Goal: Information Seeking & Learning: Learn about a topic

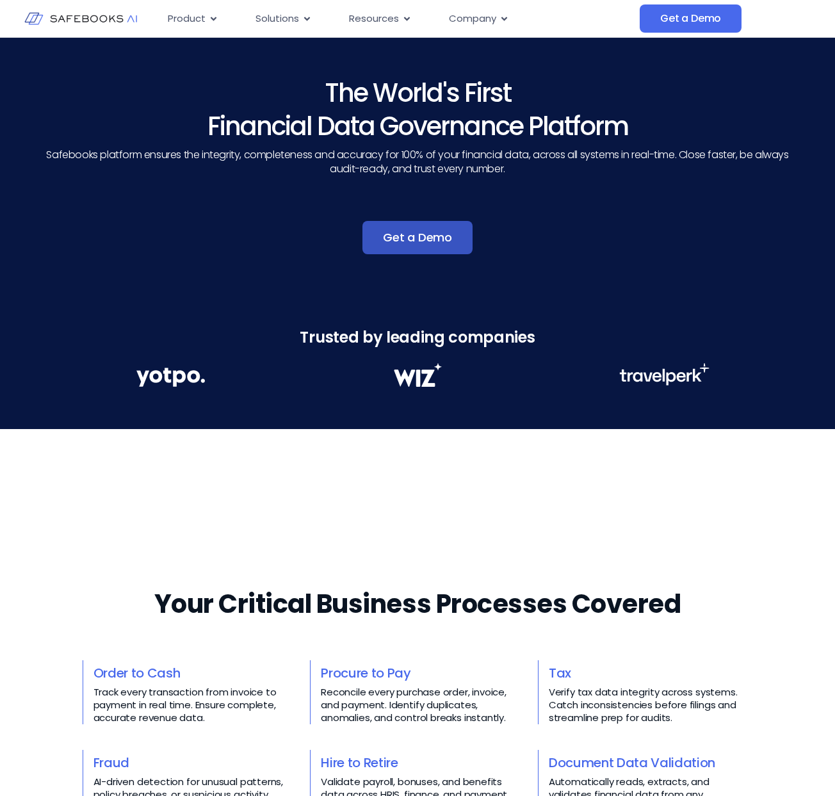
click at [428, 236] on span "Get a Demo" at bounding box center [417, 237] width 69 height 13
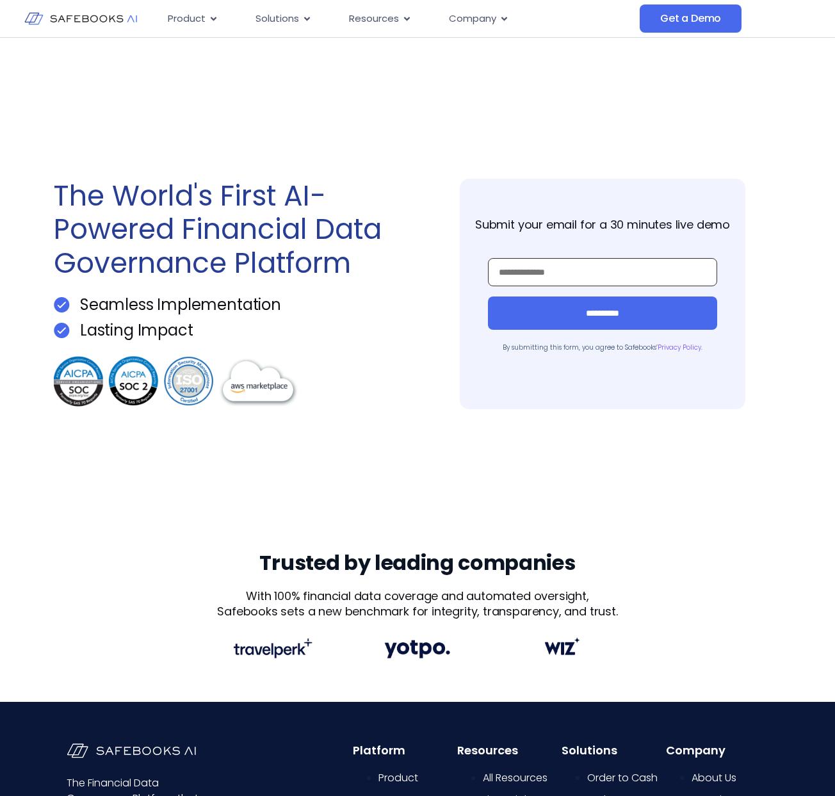
click at [577, 272] on input "Work Email *" at bounding box center [602, 272] width 229 height 28
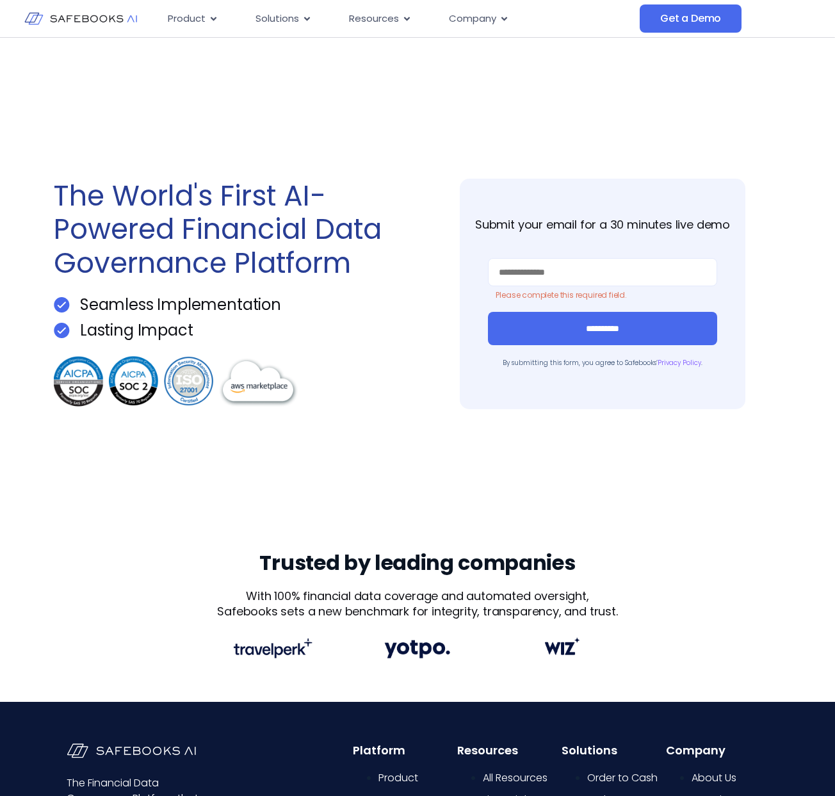
click at [452, 279] on div "**********" at bounding box center [603, 294] width 358 height 231
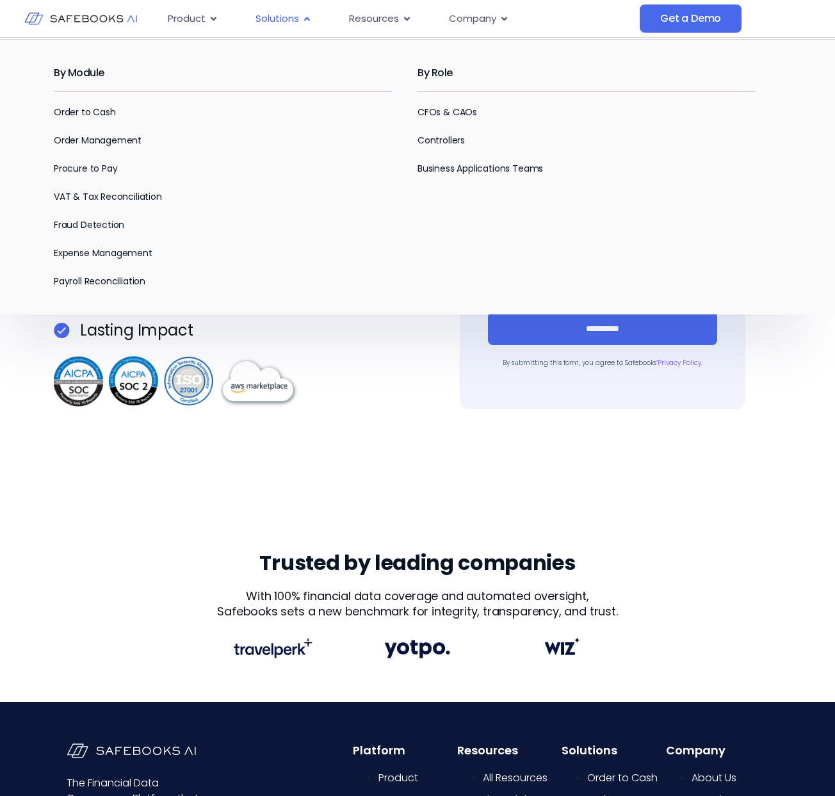
click at [298, 7] on div "Solutions Close Solutions Open Solutions" at bounding box center [283, 18] width 77 height 25
click at [92, 219] on link "Fraud Detection" at bounding box center [89, 224] width 70 height 13
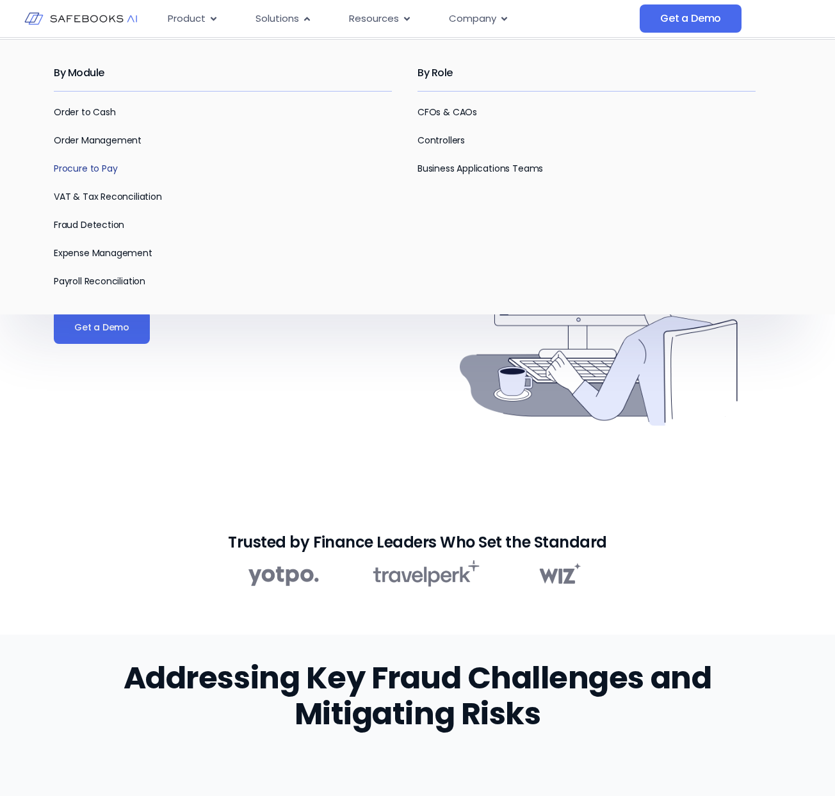
click at [74, 170] on link "Procure to Pay" at bounding box center [85, 168] width 63 height 13
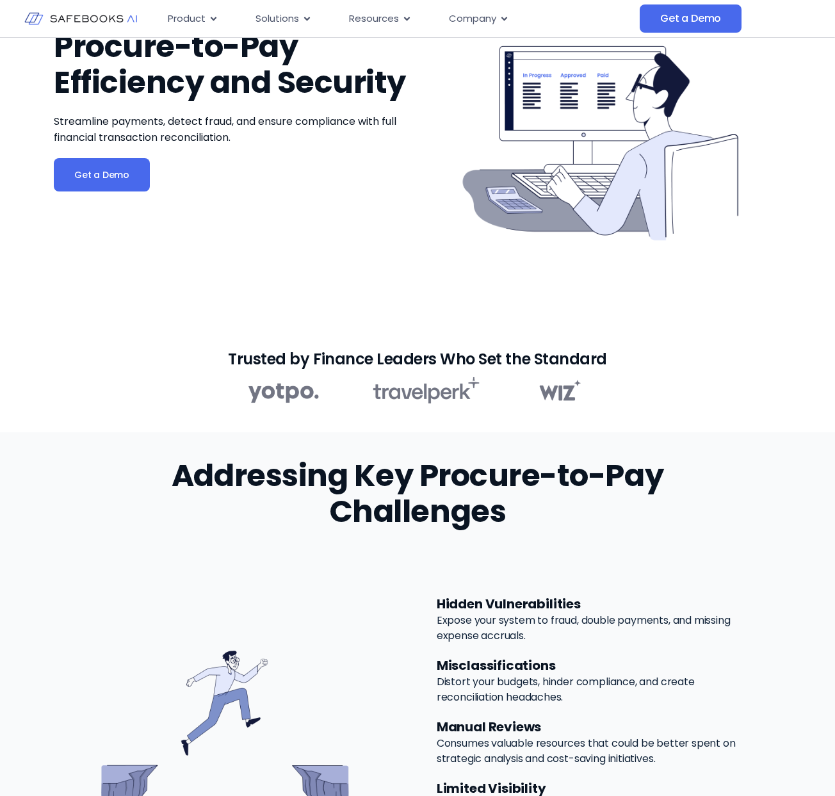
scroll to position [417, 0]
